Goal: Information Seeking & Learning: Check status

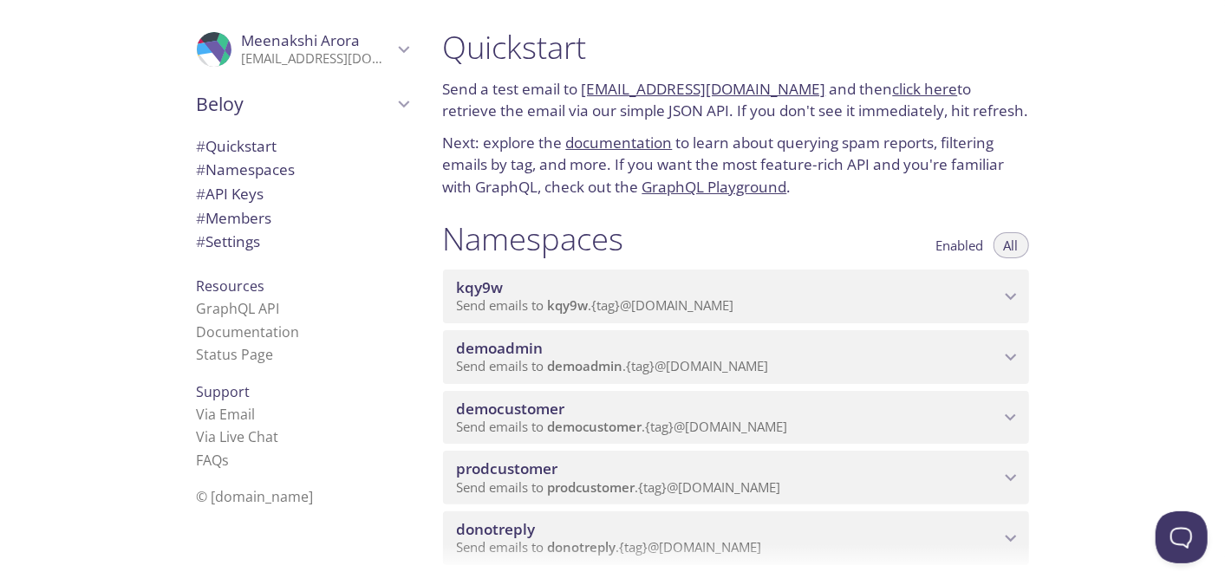
click at [661, 295] on span "kqy9w" at bounding box center [728, 287] width 543 height 19
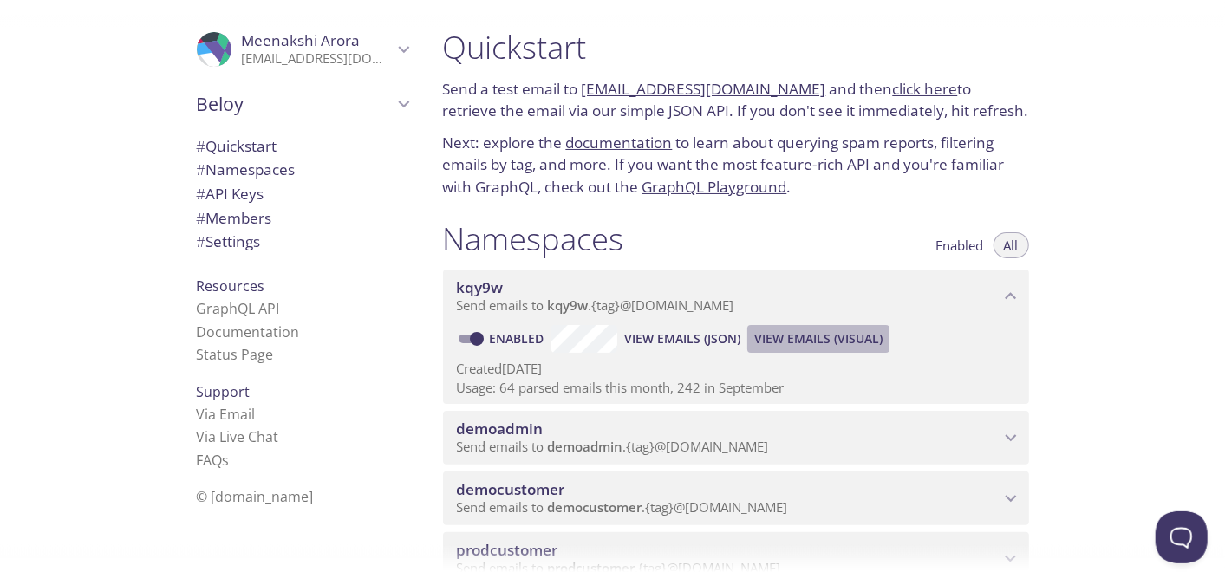
click at [825, 339] on span "View Emails (Visual)" at bounding box center [818, 339] width 128 height 21
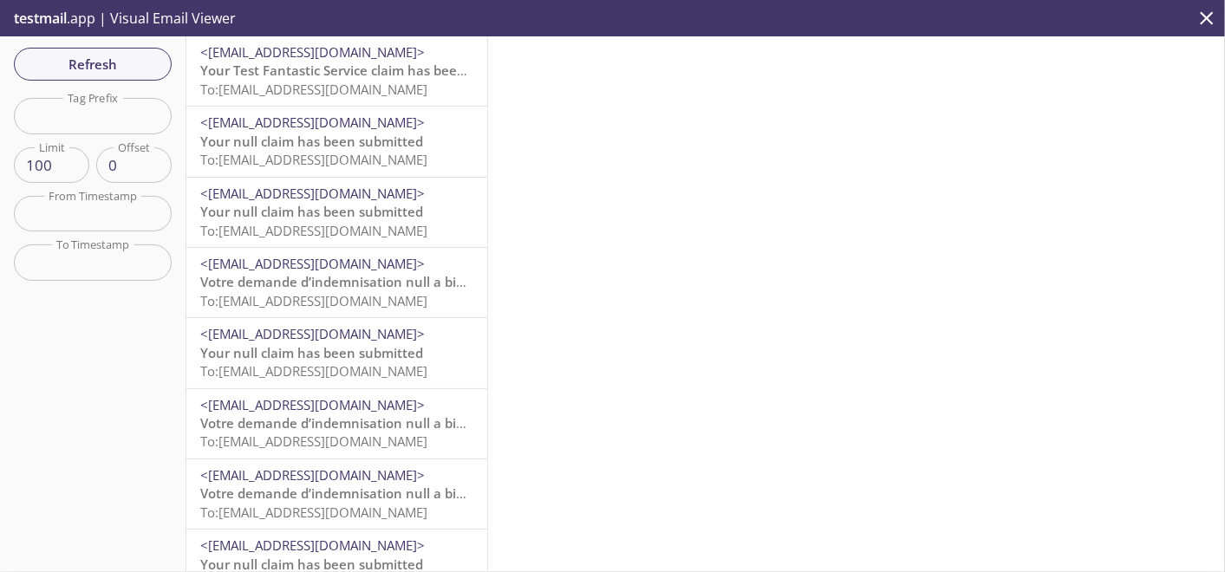
click at [385, 212] on span "Your null claim has been submitted" at bounding box center [311, 211] width 223 height 17
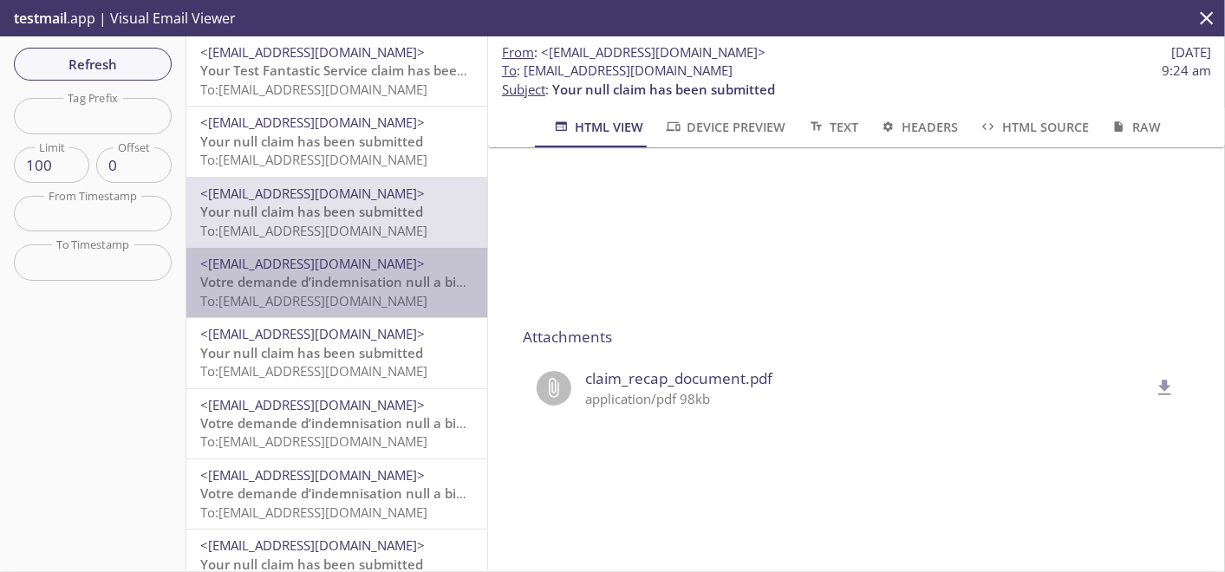
click at [351, 290] on span "Votre demande d’indemnisation null a bien été envoyée" at bounding box center [377, 281] width 354 height 17
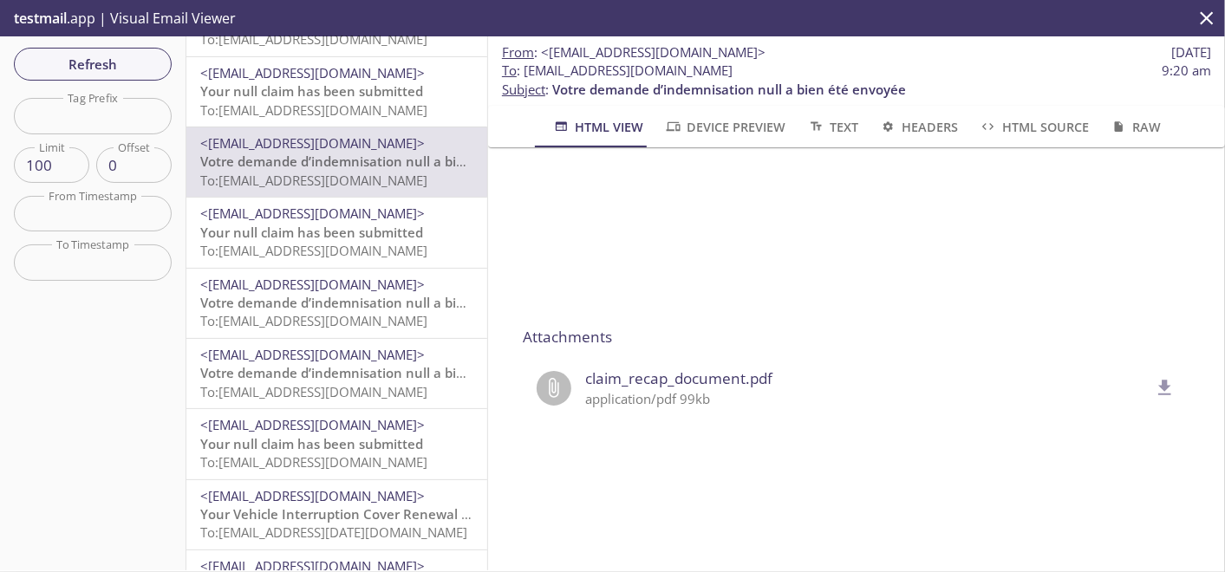
scroll to position [289, 0]
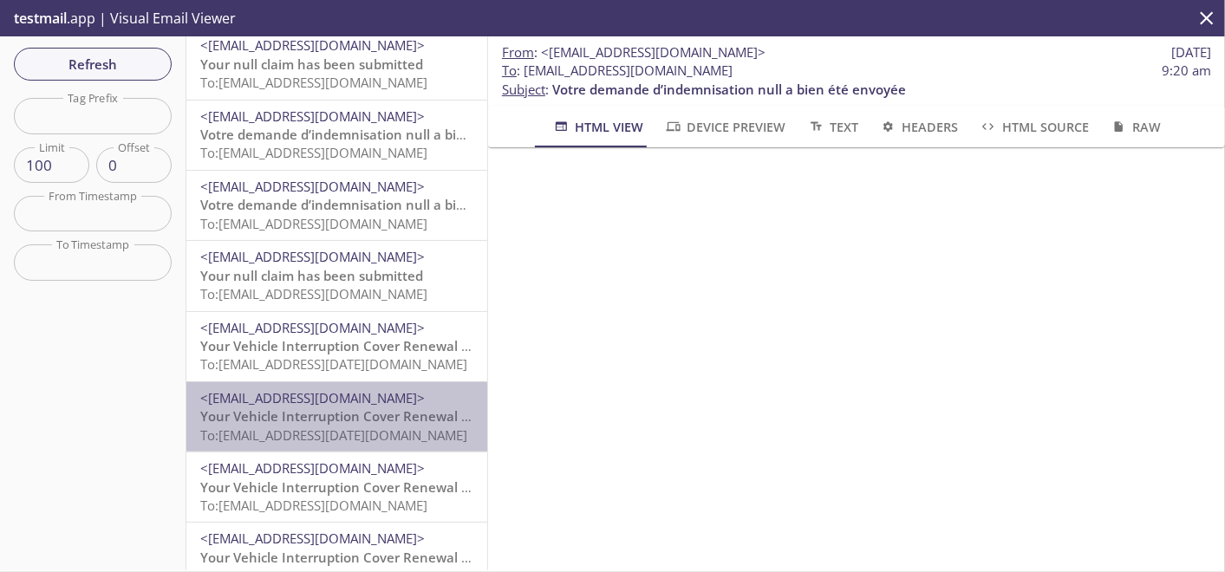
click at [336, 427] on span "To: [EMAIL_ADDRESS][DATE][DOMAIN_NAME]" at bounding box center [333, 435] width 267 height 17
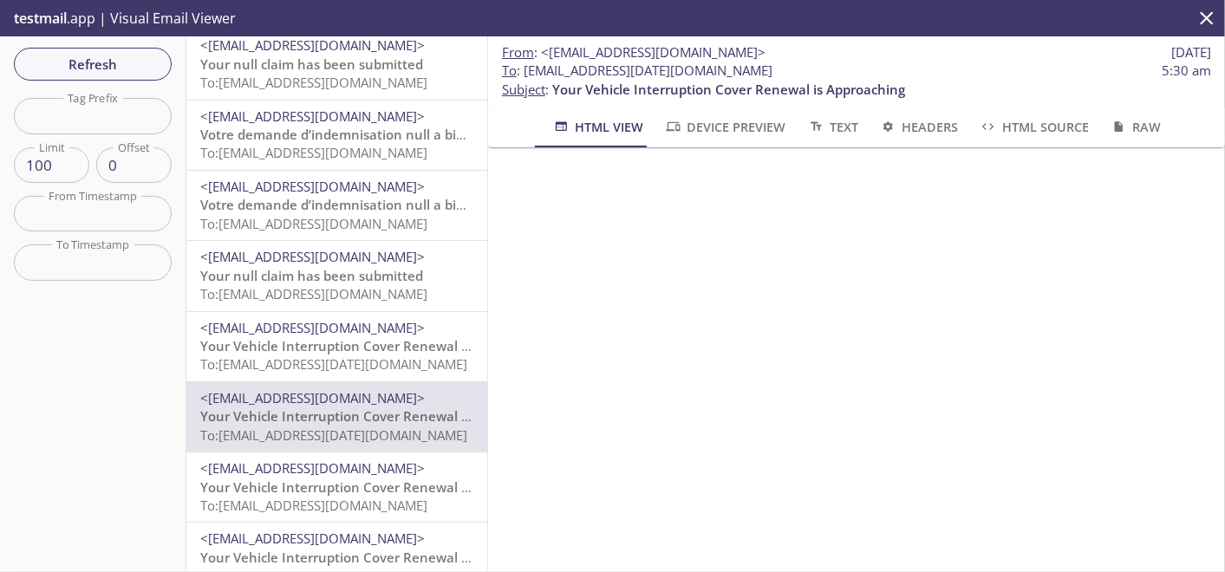
scroll to position [674, 0]
click at [407, 368] on span "To: [EMAIL_ADDRESS][DATE][DOMAIN_NAME]" at bounding box center [333, 363] width 267 height 17
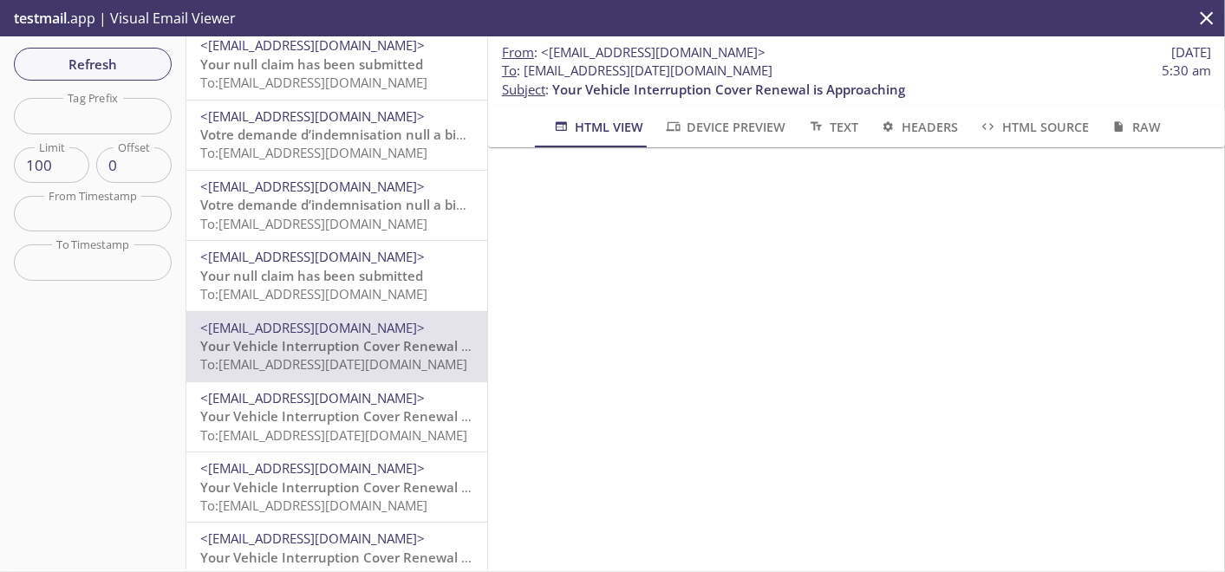
click at [360, 407] on span "Your Vehicle Interruption Cover Renewal is Approaching" at bounding box center [376, 415] width 353 height 17
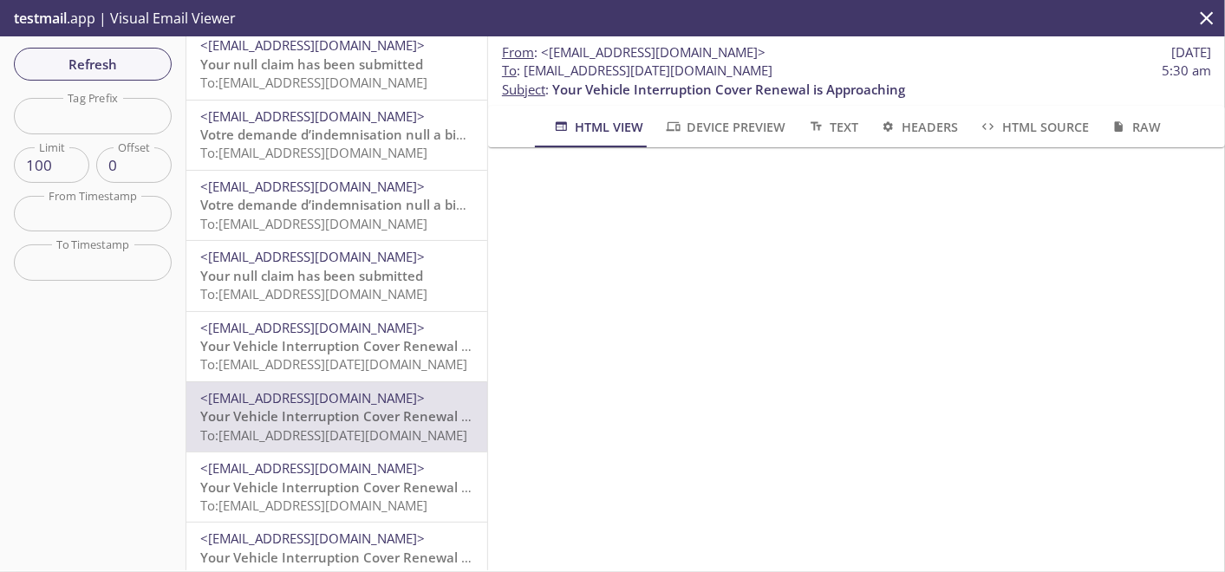
click at [384, 270] on span "Your null claim has been submitted" at bounding box center [311, 275] width 223 height 17
